Goal: Information Seeking & Learning: Learn about a topic

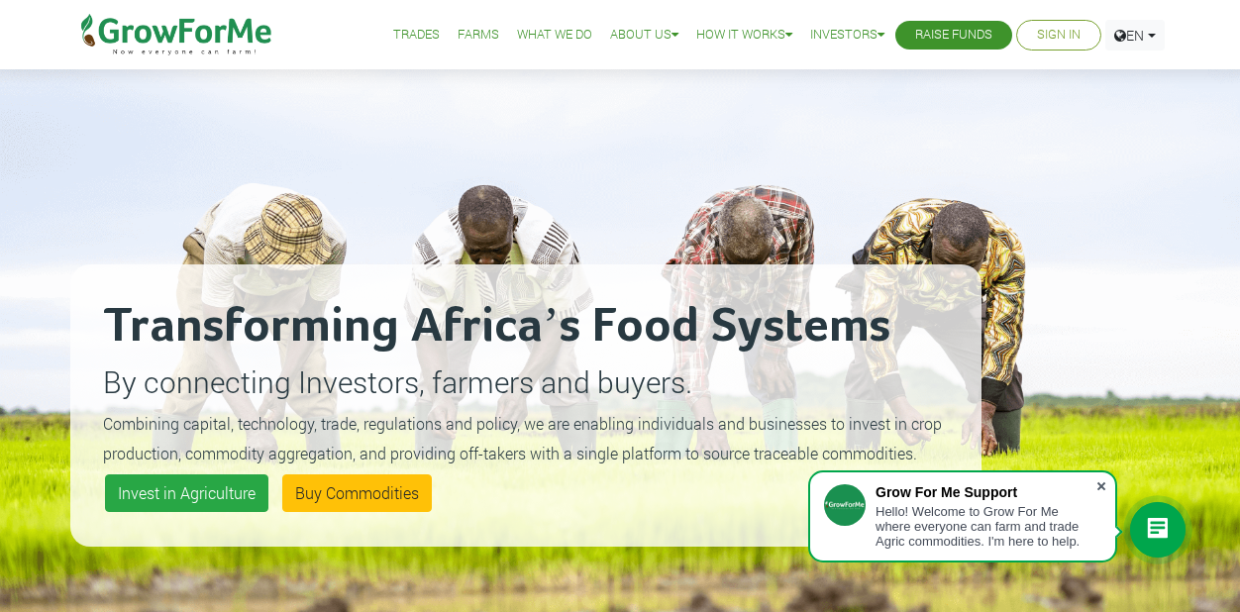
click at [1101, 480] on span at bounding box center [1102, 487] width 20 height 20
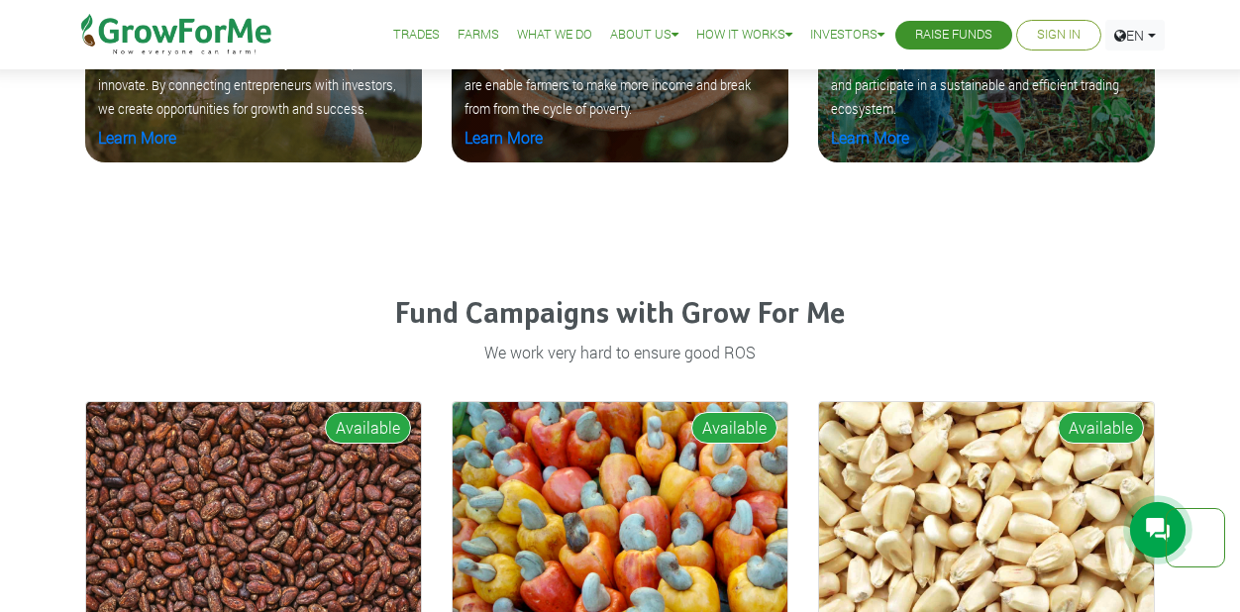
scroll to position [2317, 0]
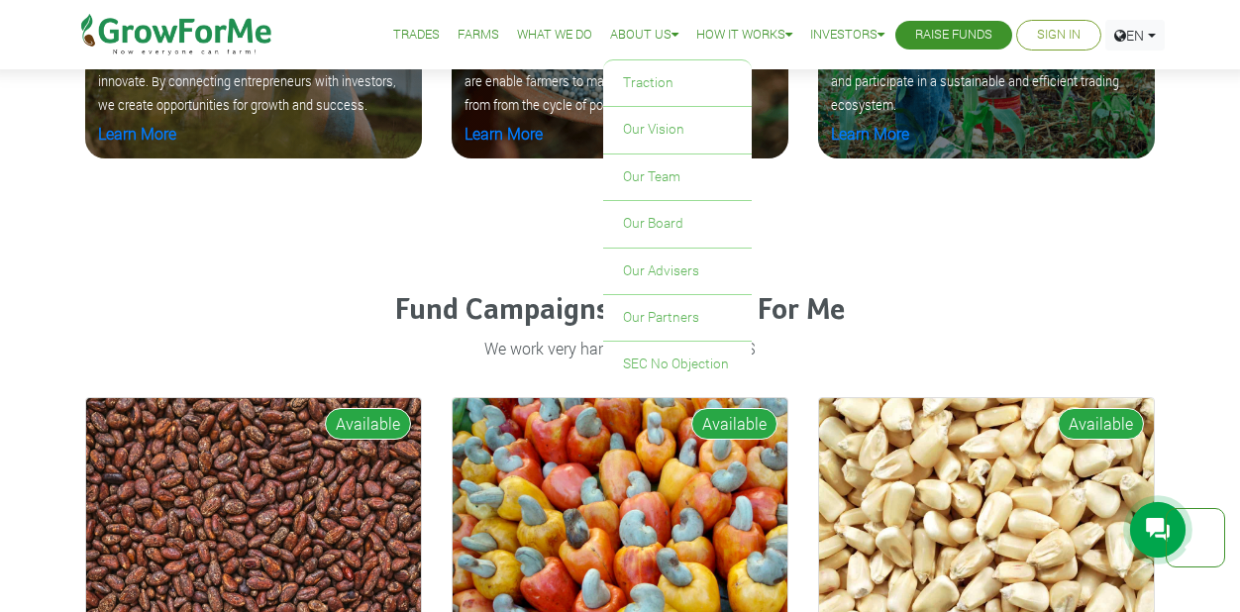
click at [651, 37] on link "About Us" at bounding box center [644, 35] width 68 height 21
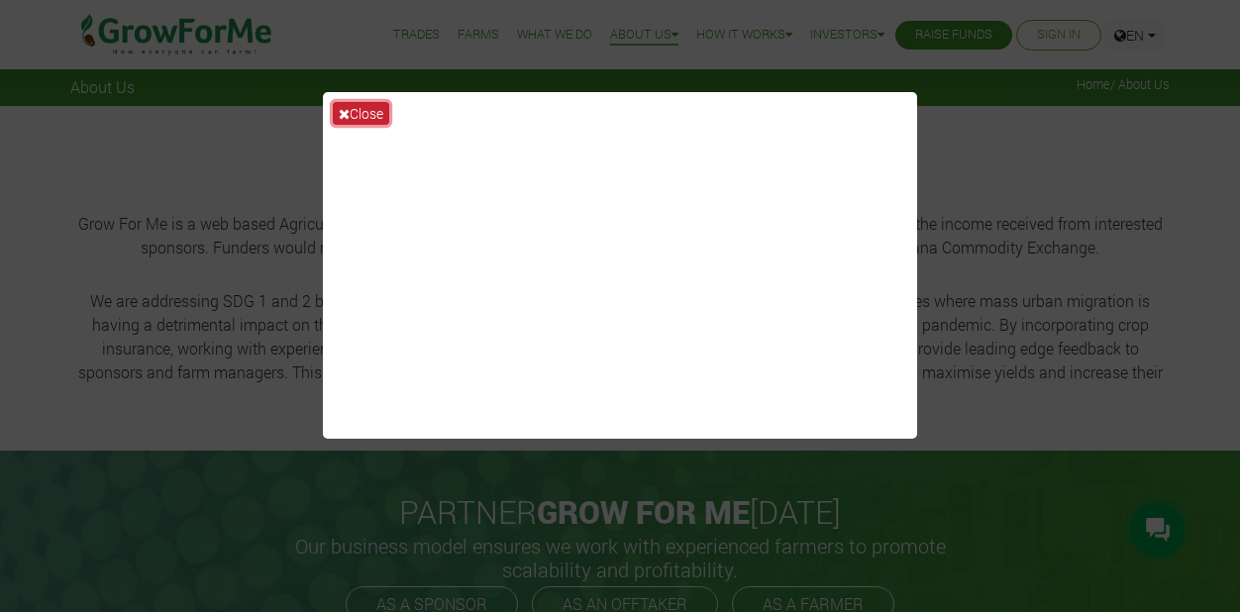
click at [382, 108] on button "Close" at bounding box center [361, 113] width 56 height 23
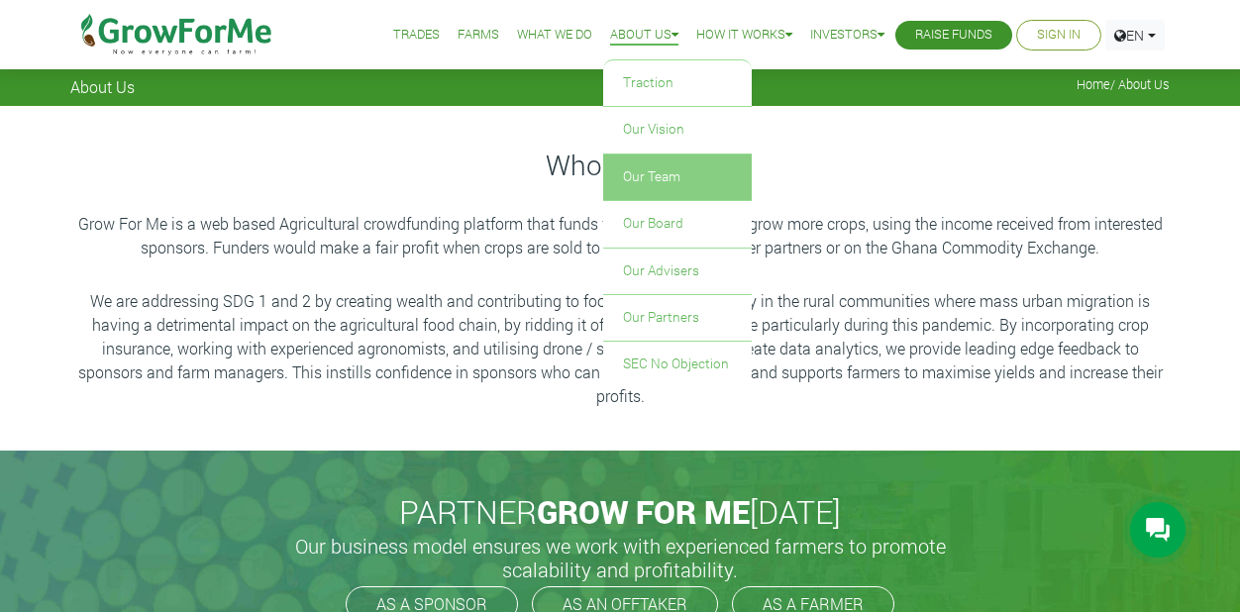
click at [623, 172] on link "Our Team" at bounding box center [677, 178] width 149 height 46
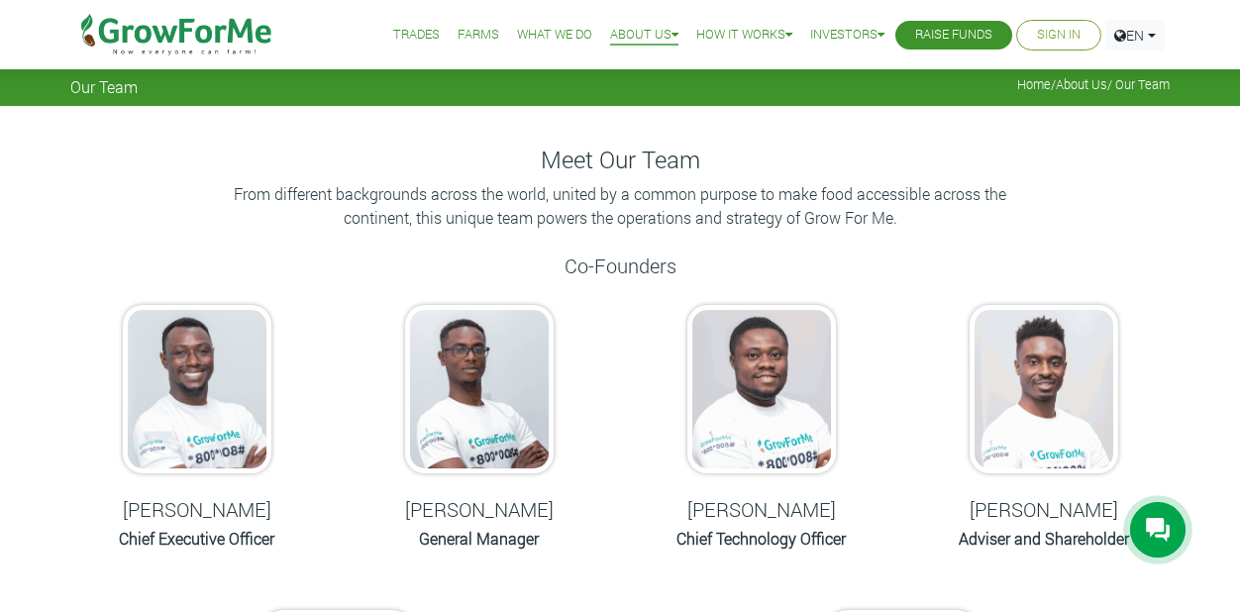
click at [517, 34] on link "What We Do" at bounding box center [554, 35] width 75 height 21
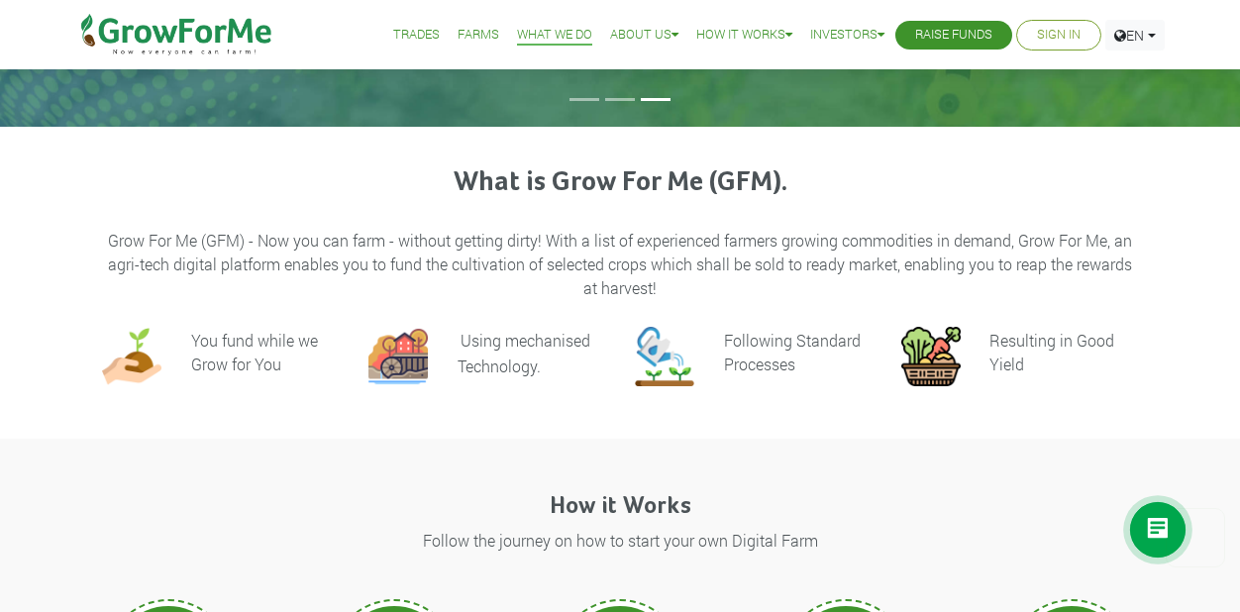
scroll to position [350, 0]
